Goal: Feedback & Contribution: Submit feedback/report problem

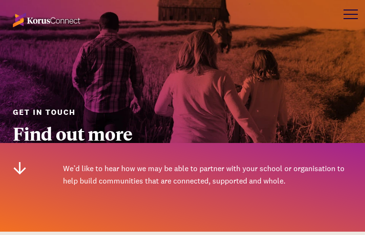
type input "N/A"
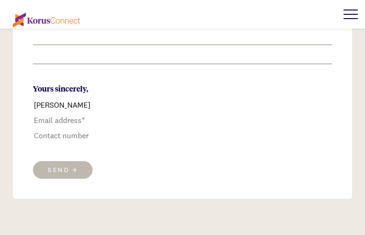
type input "[PERSON_NAME]"
type input "[PHONE_NUMBER]"
type input "[EMAIL_ADDRESS][DOMAIN_NAME]"
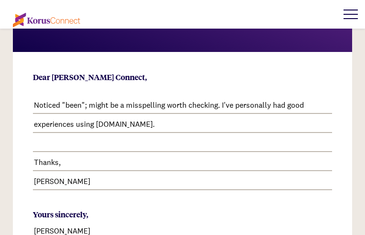
type textarea "Noticed "been"; might be a misspelling worth checking. I've personally had good…"
select select "a not-for-profit"
select select "learning more about [PERSON_NAME] Connect"
select select "am involved in"
